Goal: Task Accomplishment & Management: Manage account settings

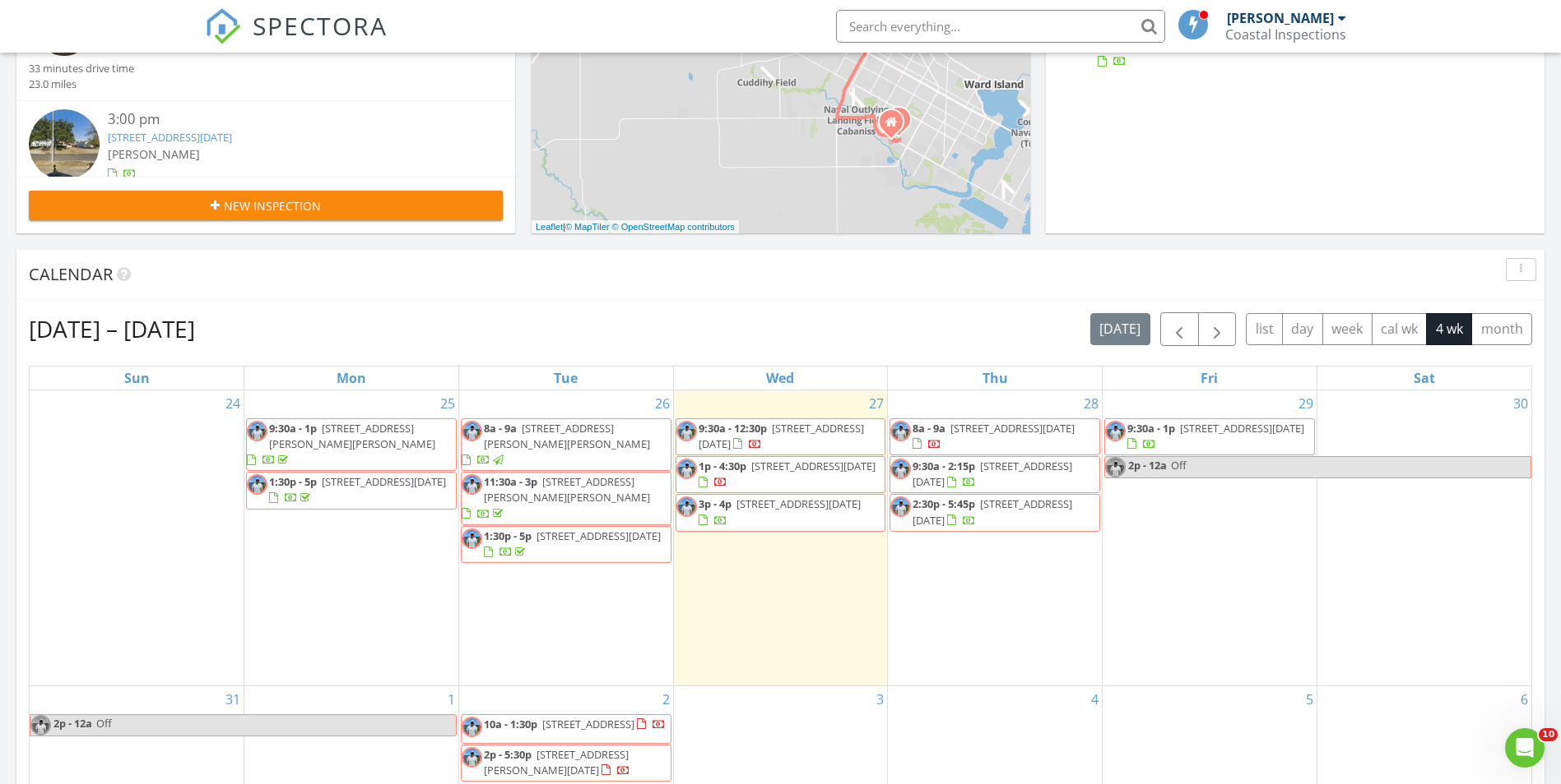
scroll to position [411, 0]
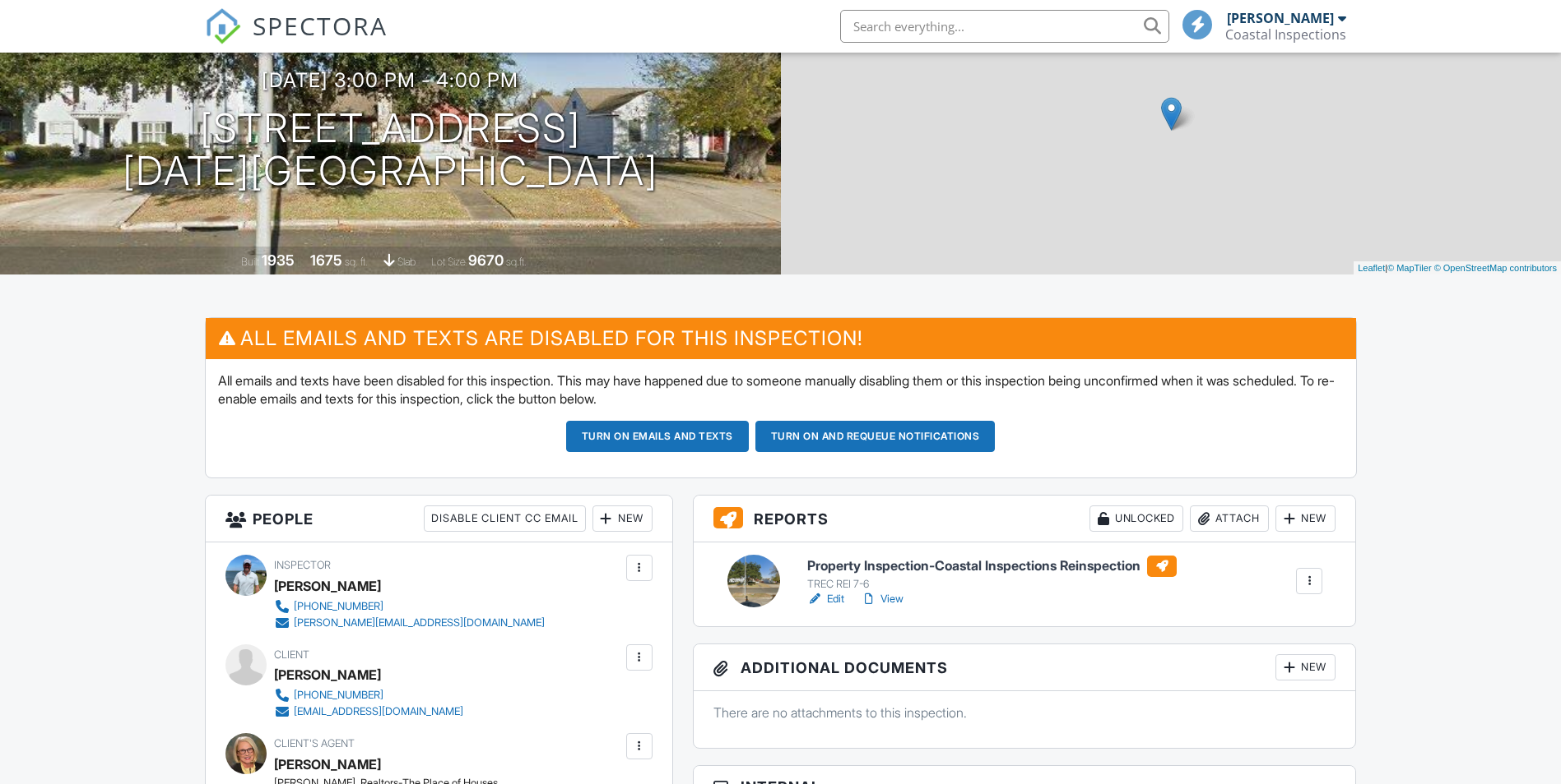
scroll to position [164, 0]
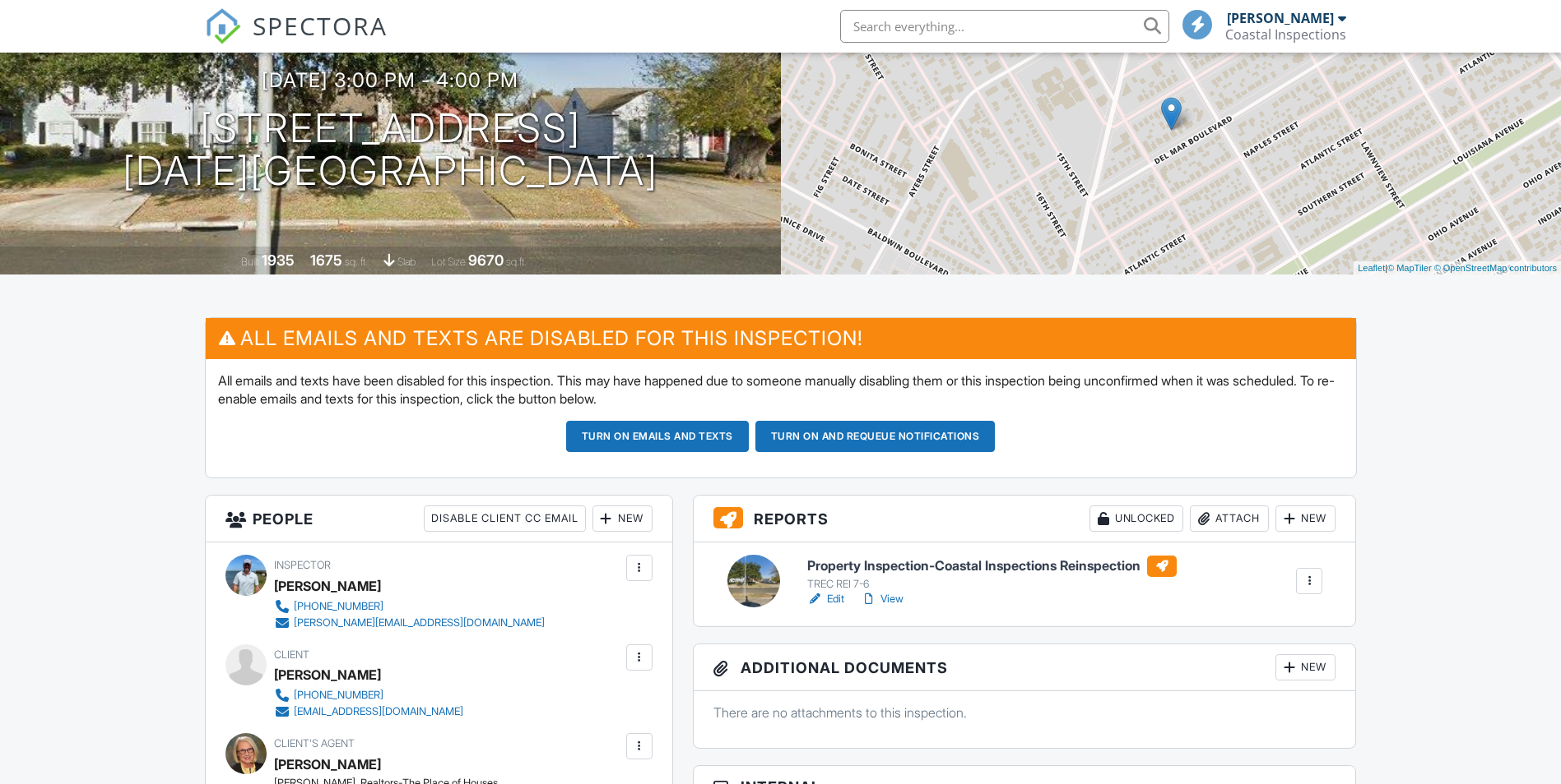
click at [968, 564] on h6 "Property Inspection-Coastal Inspections Reinspection" at bounding box center [991, 566] width 369 height 22
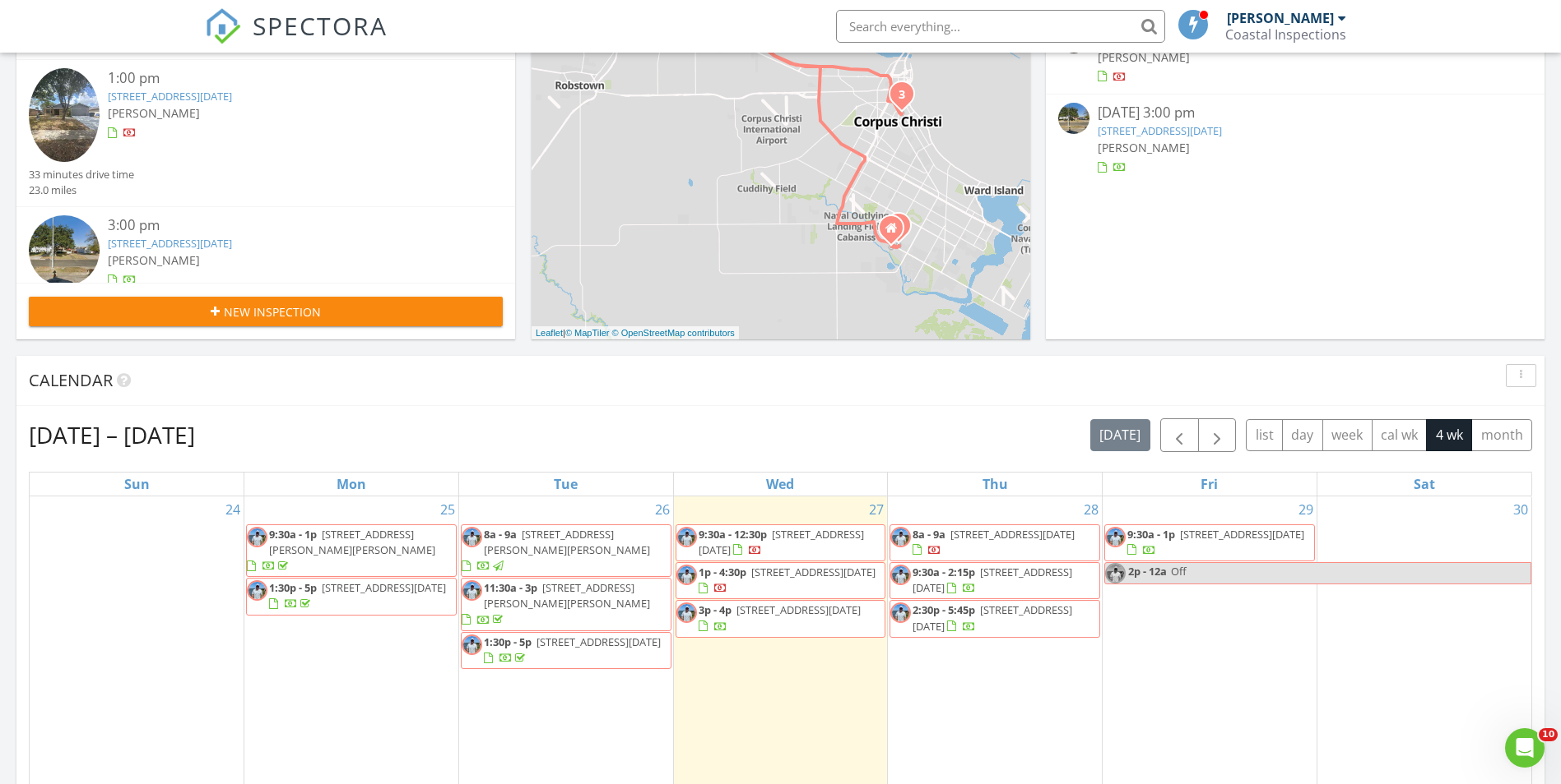
scroll to position [329, 0]
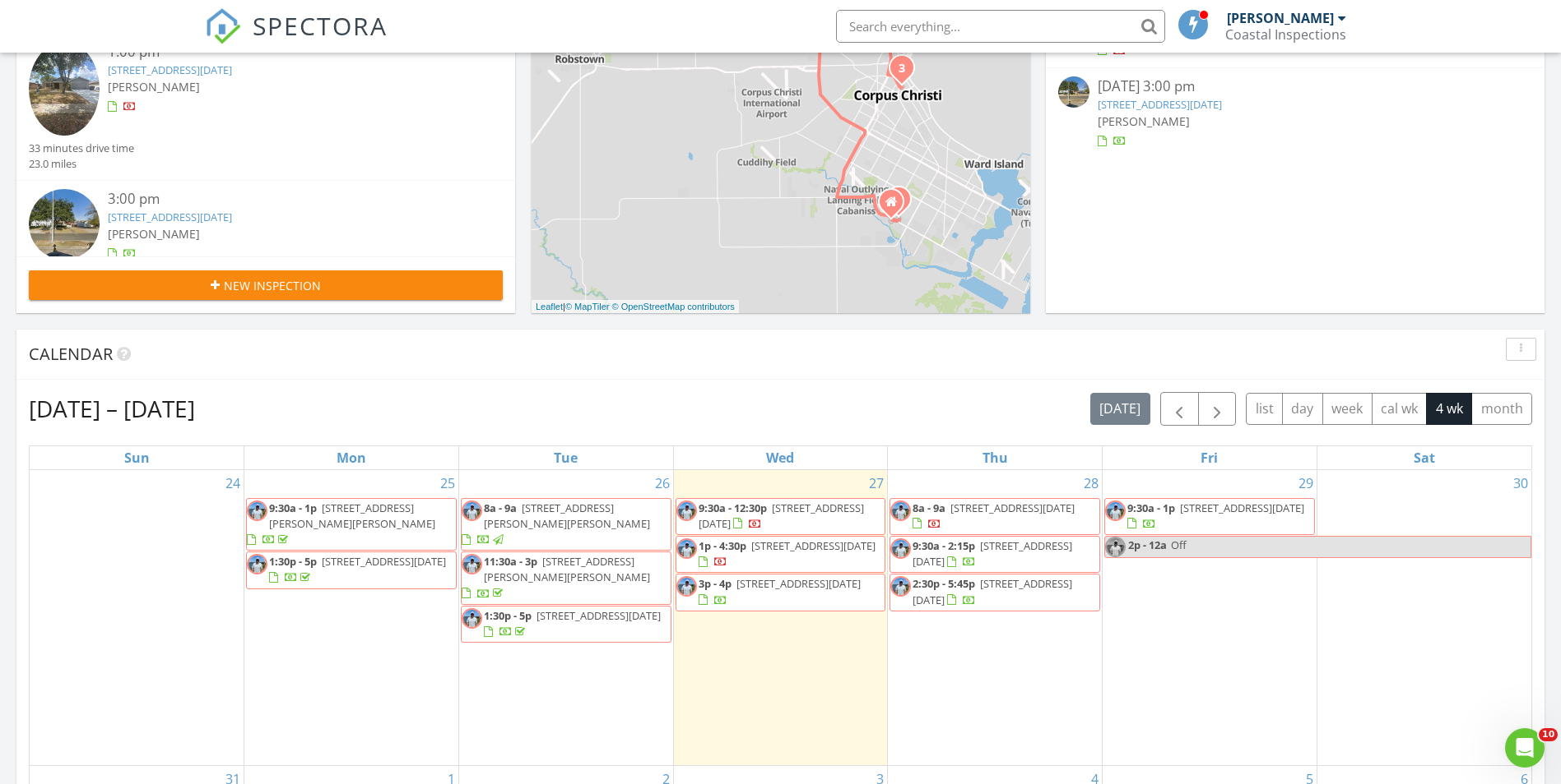
click at [751, 554] on span "11621 Saspamco Creek Dr, Corpus Christi 78410" at bounding box center [813, 546] width 125 height 15
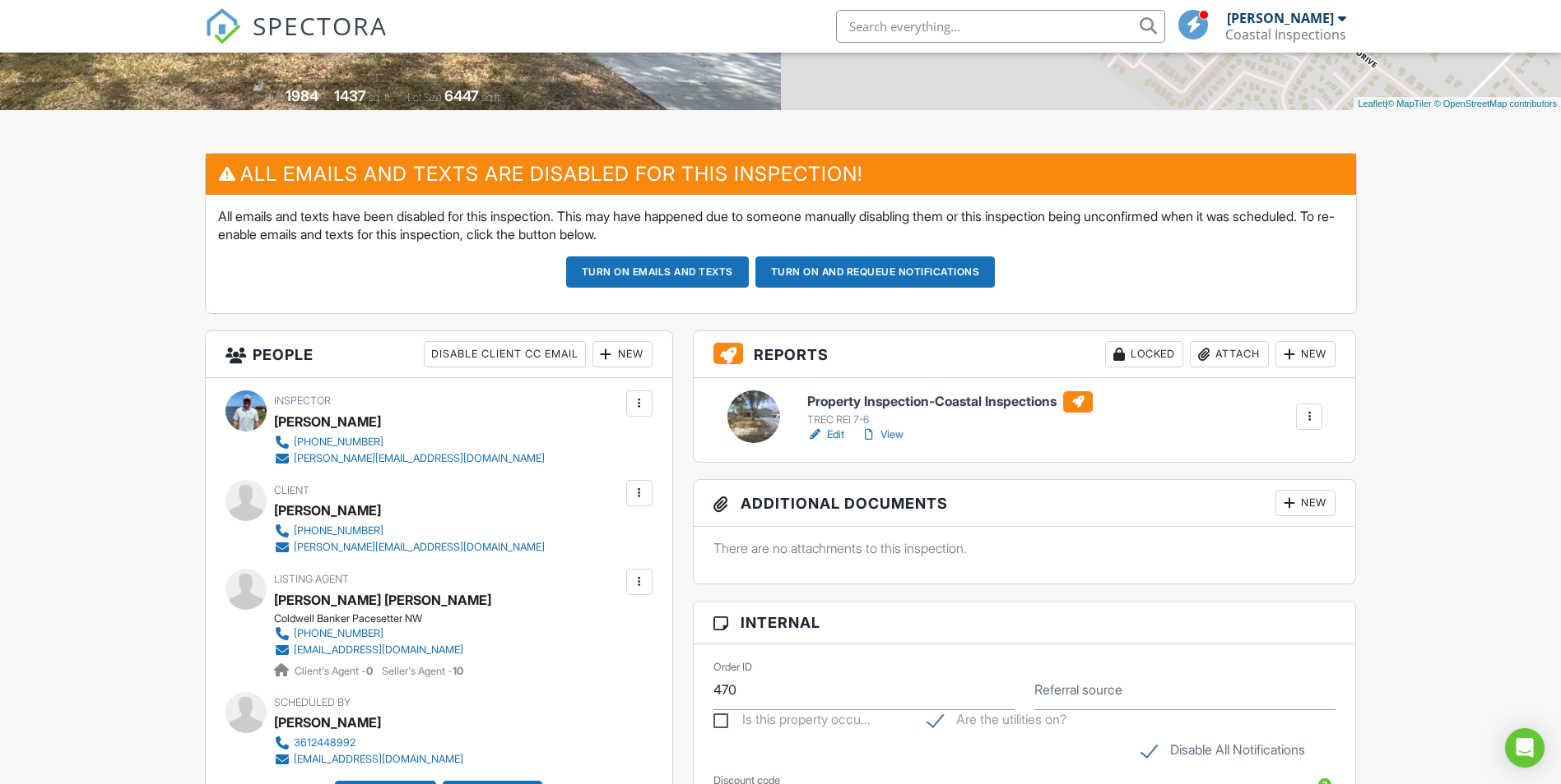
click at [939, 403] on h6 "Property Inspection-Coastal Inspections" at bounding box center [950, 402] width 286 height 22
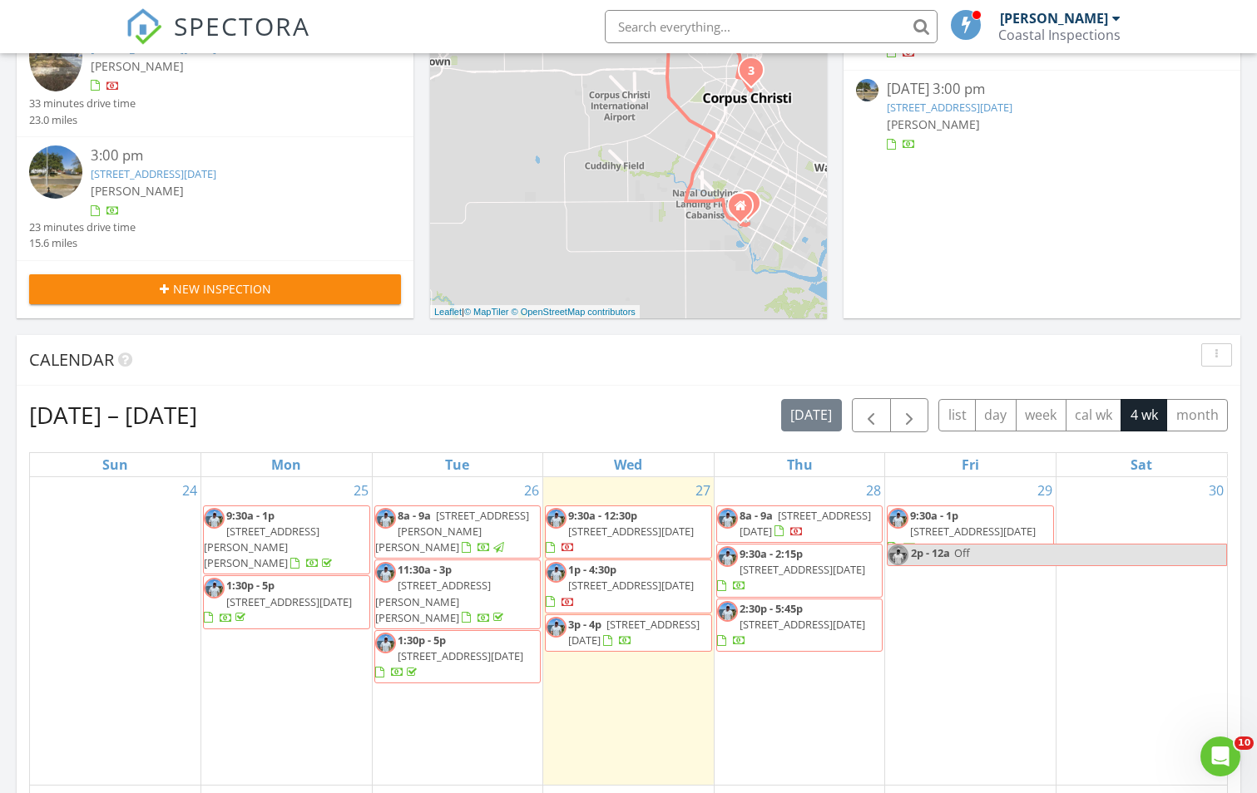
scroll to position [333, 0]
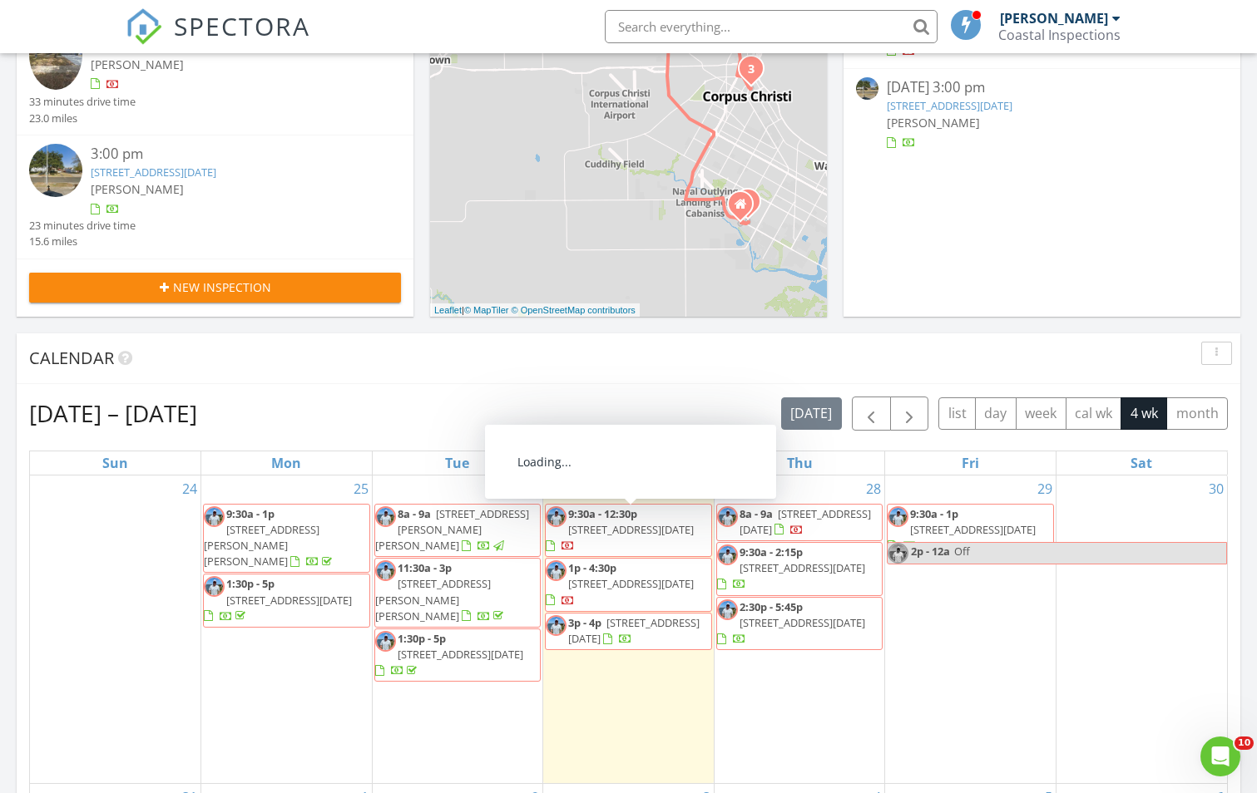
click at [586, 511] on span "9:30a - 12:30p" at bounding box center [602, 514] width 69 height 15
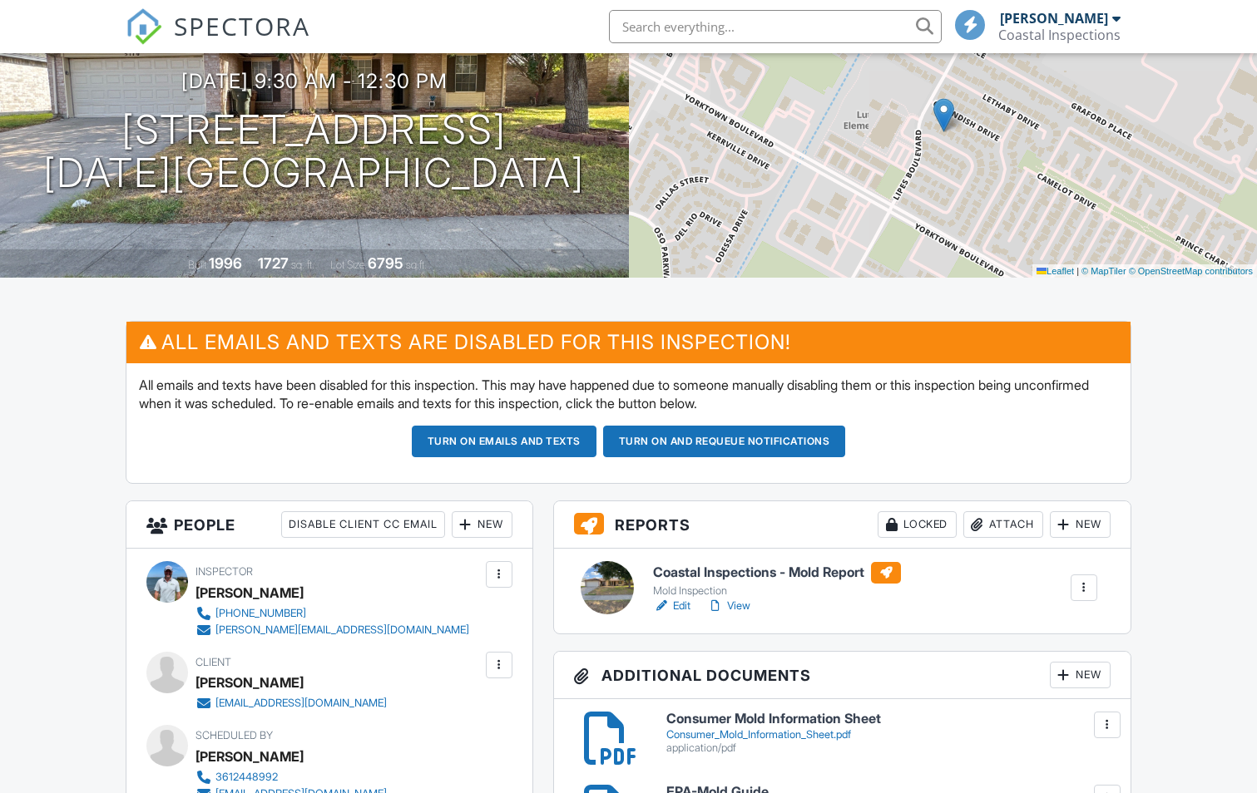
click at [817, 571] on h6 "Coastal Inspections - Mold Report" at bounding box center [777, 573] width 248 height 22
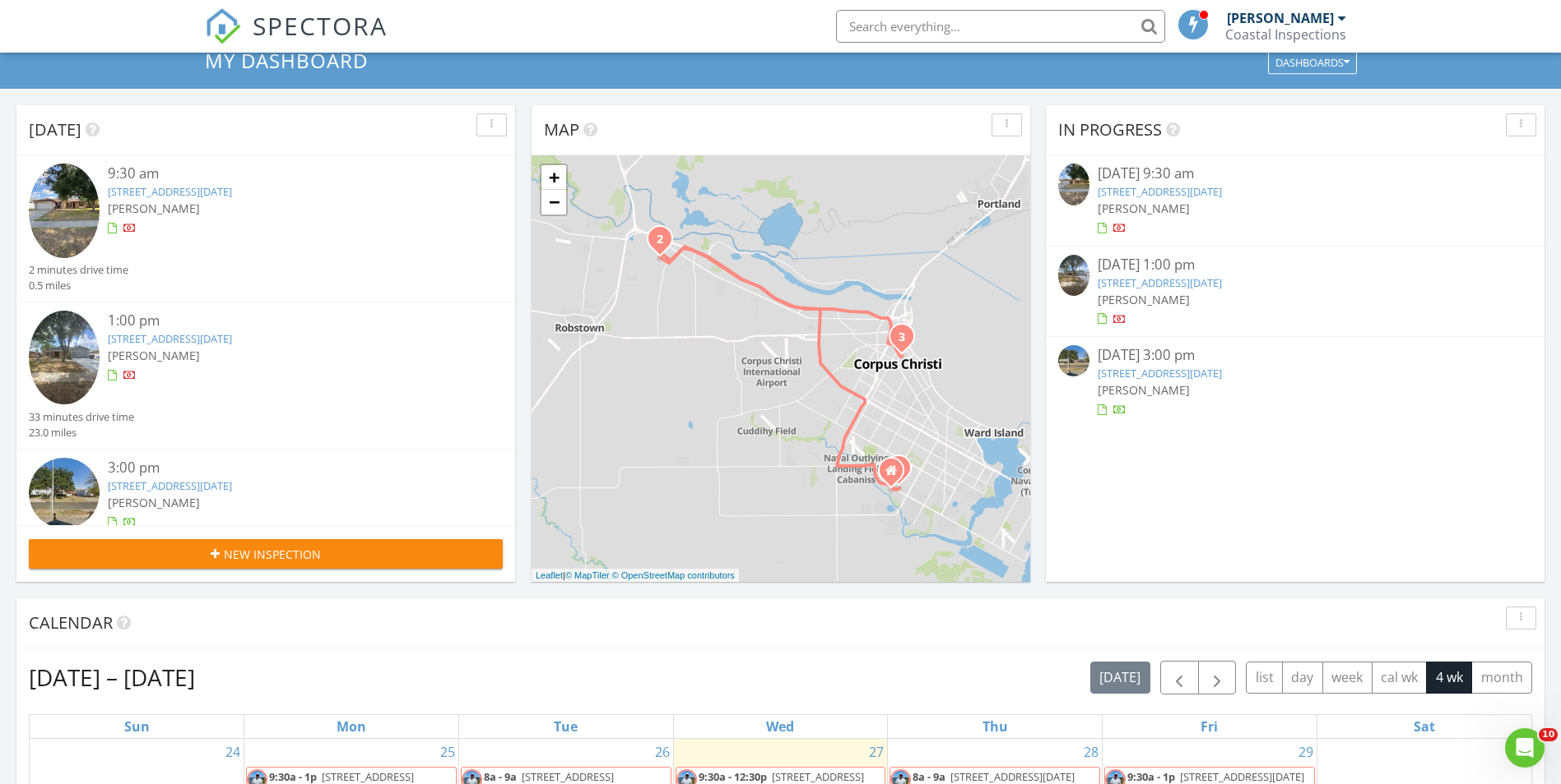
scroll to position [247, 0]
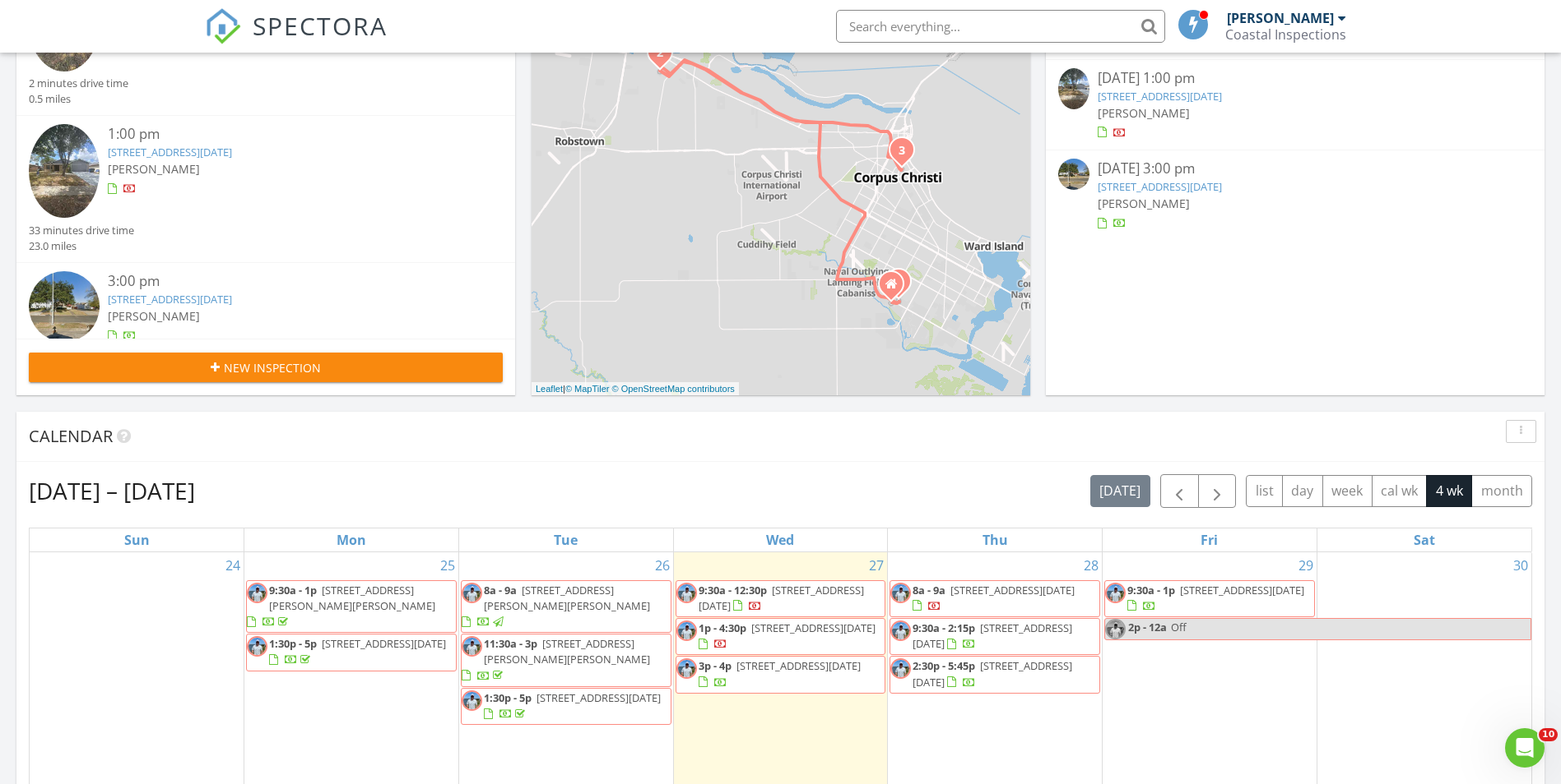
click at [995, 631] on span "[STREET_ADDRESS][DATE]" at bounding box center [991, 636] width 159 height 31
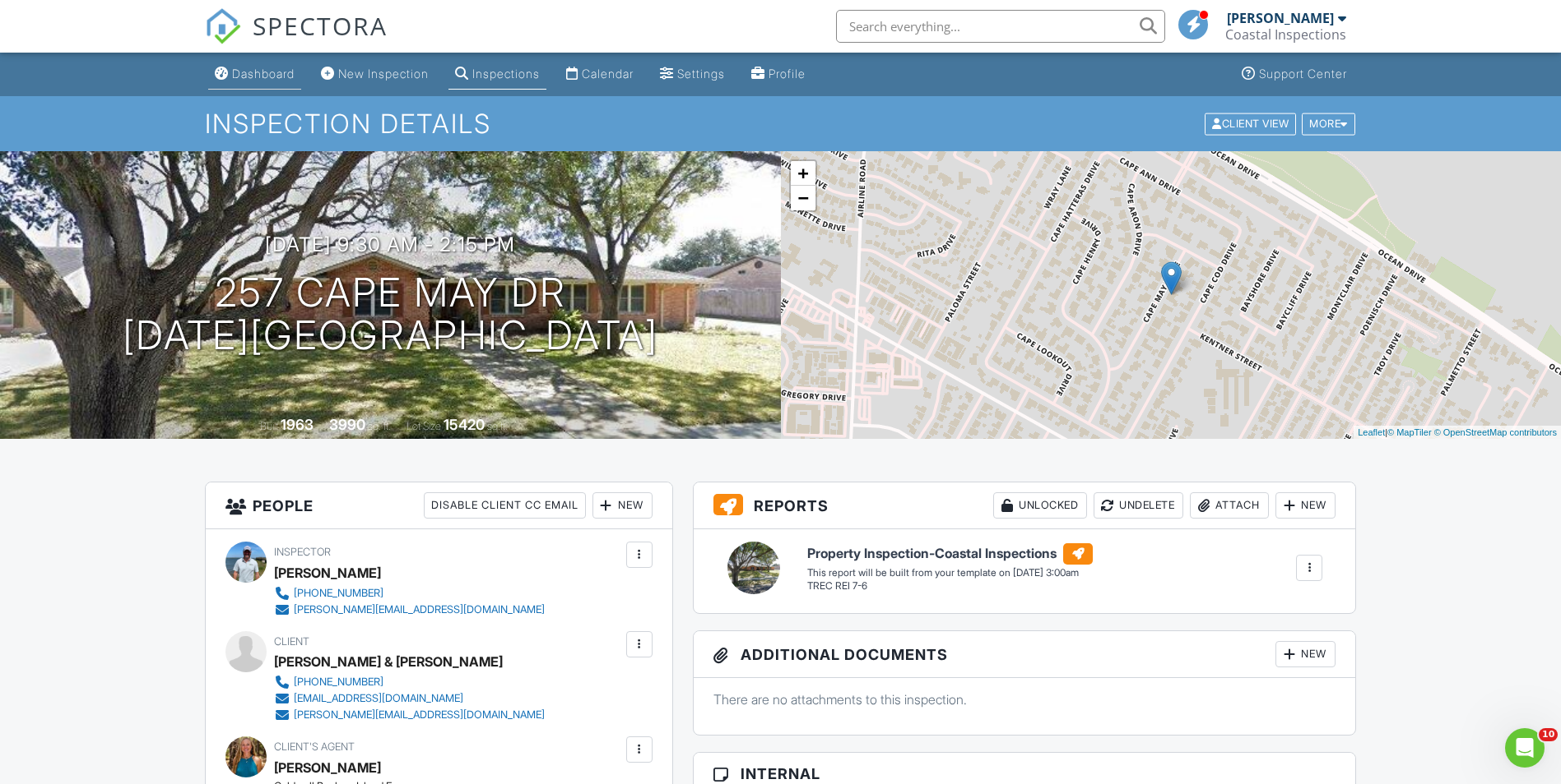
click at [290, 62] on link "Dashboard" at bounding box center [254, 74] width 93 height 31
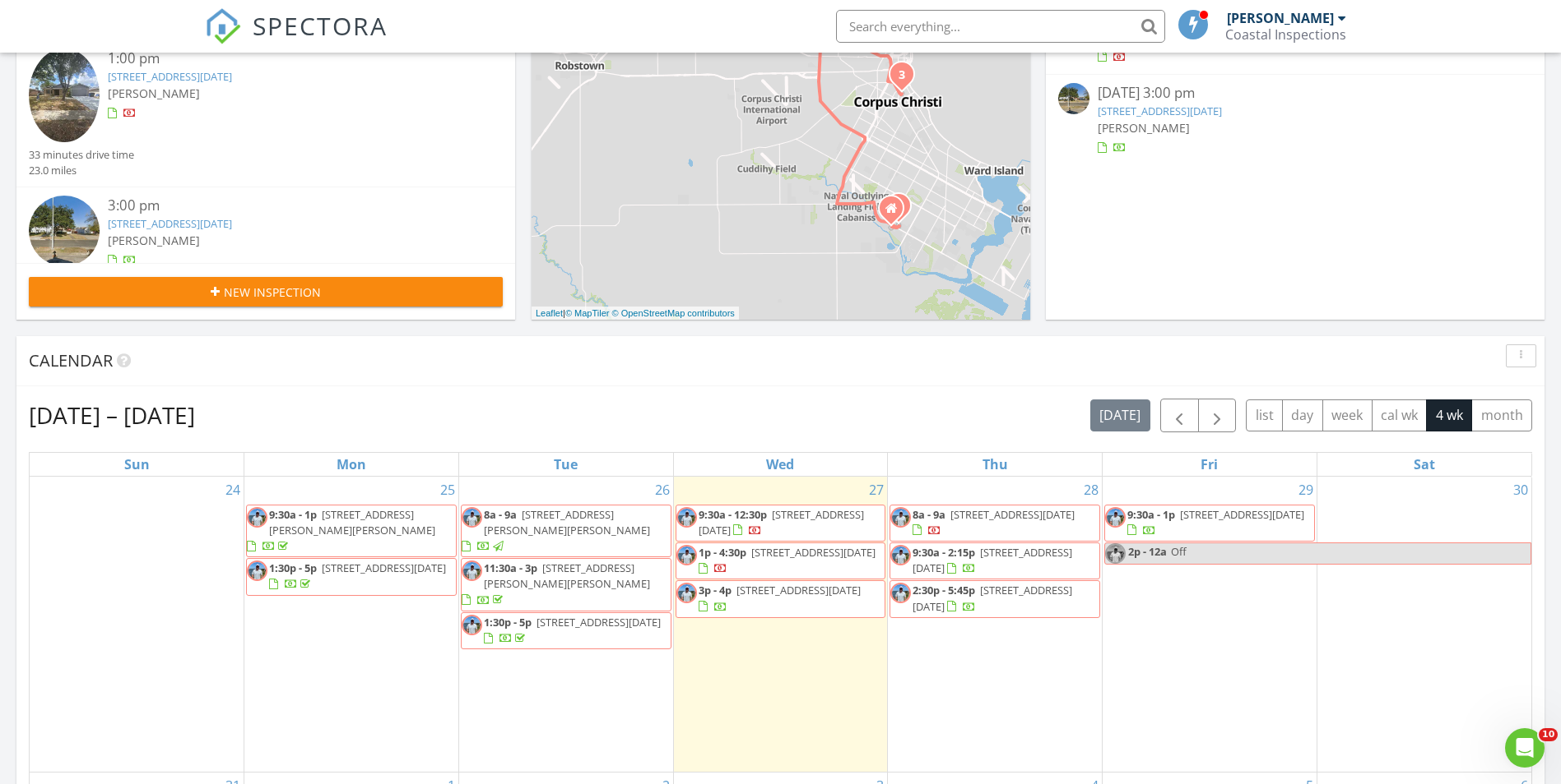
scroll to position [329, 0]
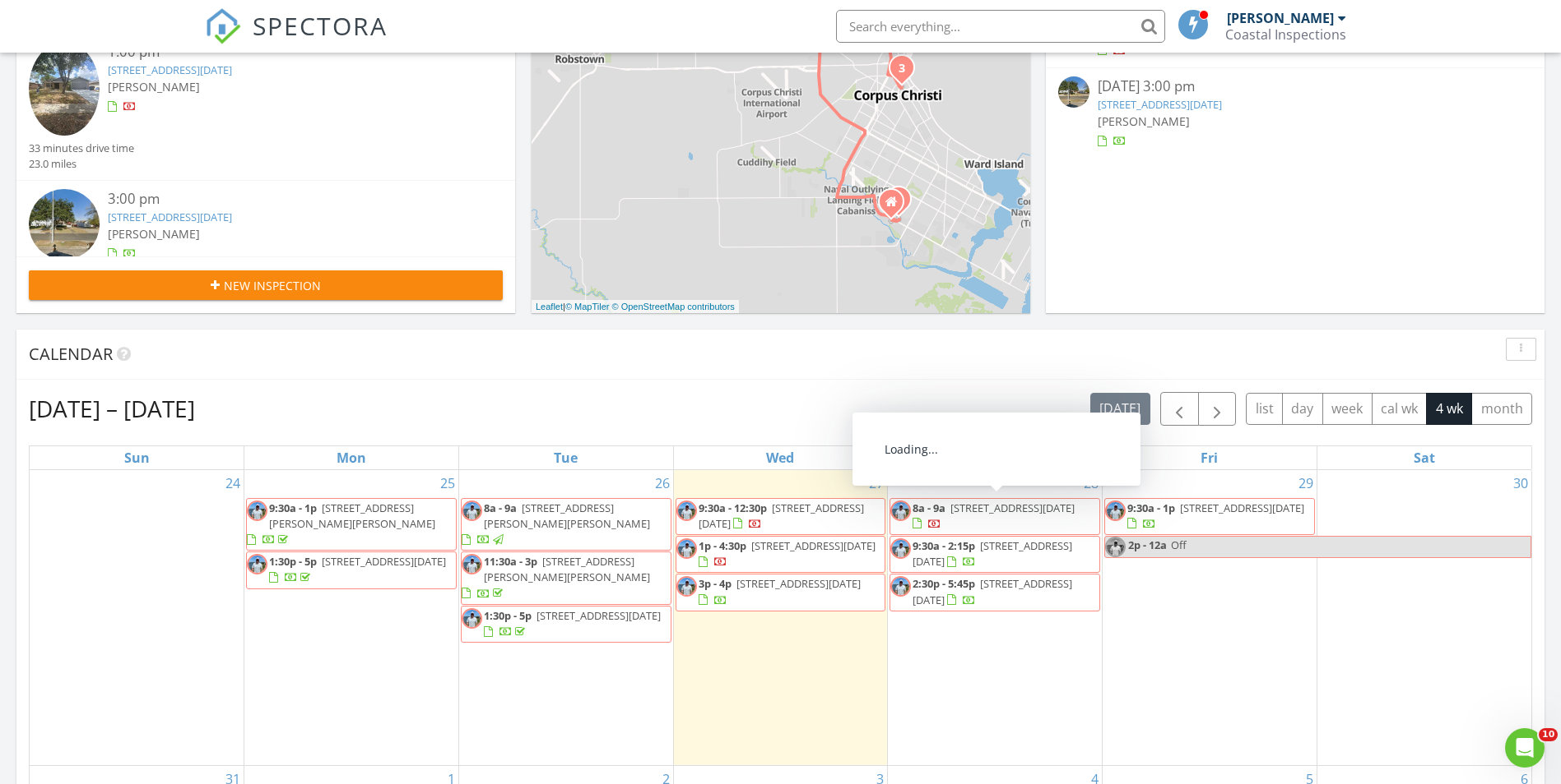
click at [1025, 588] on span "[STREET_ADDRESS][DATE]" at bounding box center [991, 591] width 159 height 31
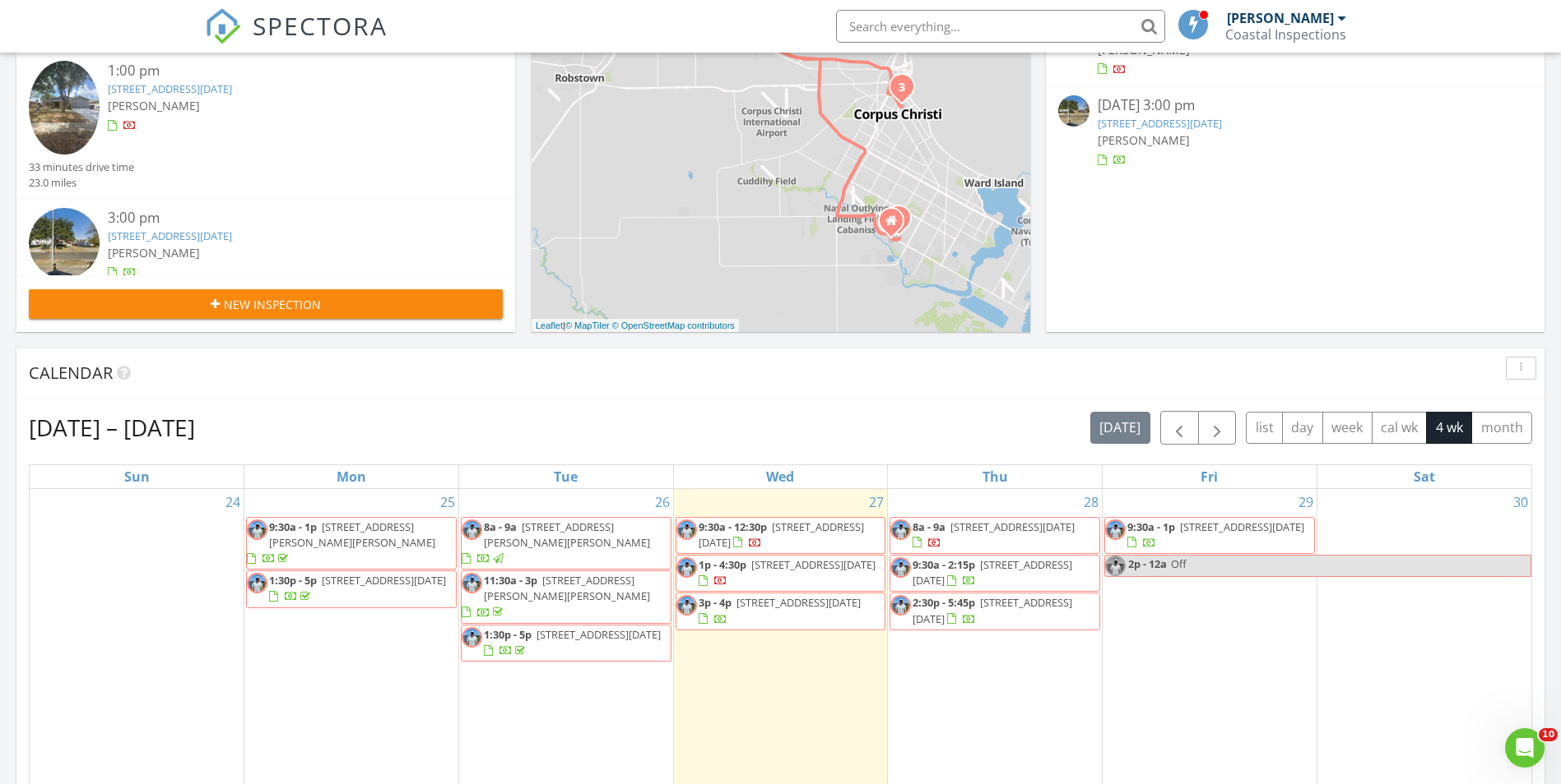
scroll to position [329, 0]
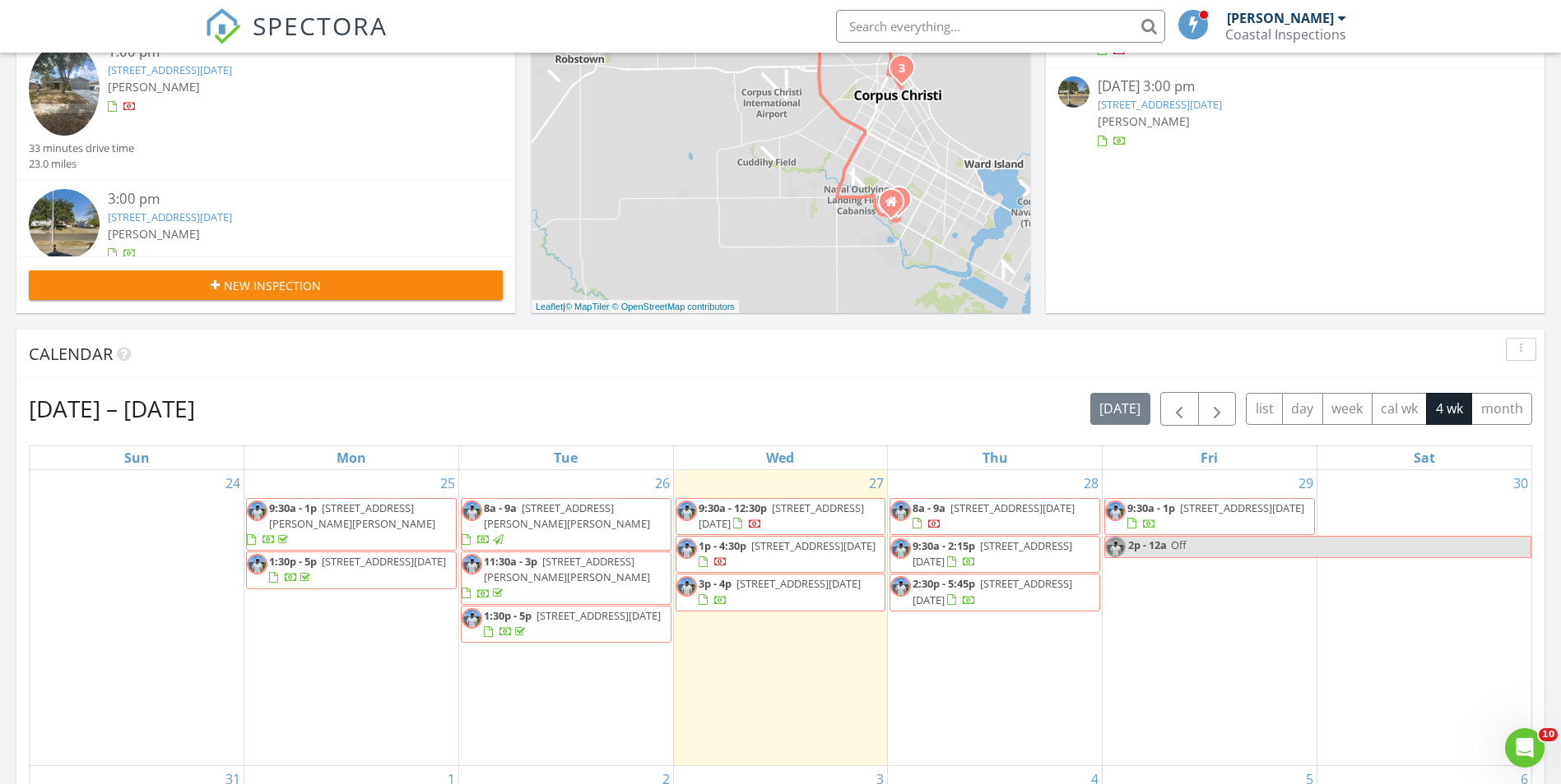
click at [611, 608] on span "1:30p - 5p [STREET_ADDRESS][DATE]" at bounding box center [566, 624] width 209 height 32
